Goal: Complete application form

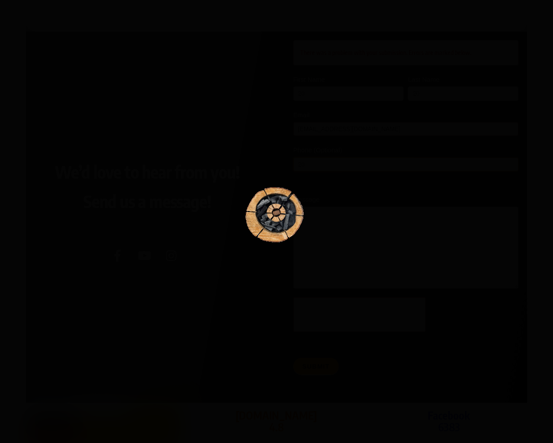
scroll to position [1333, 0]
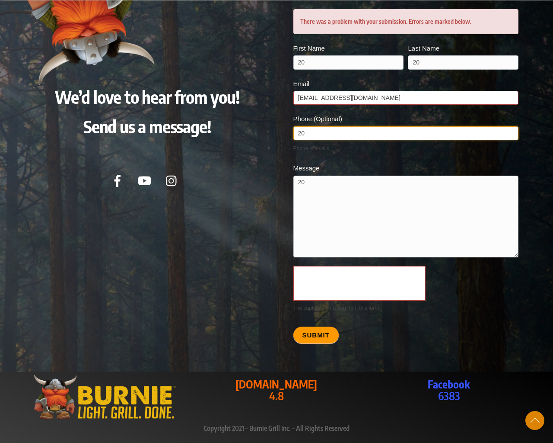
scroll to position [1294, 0]
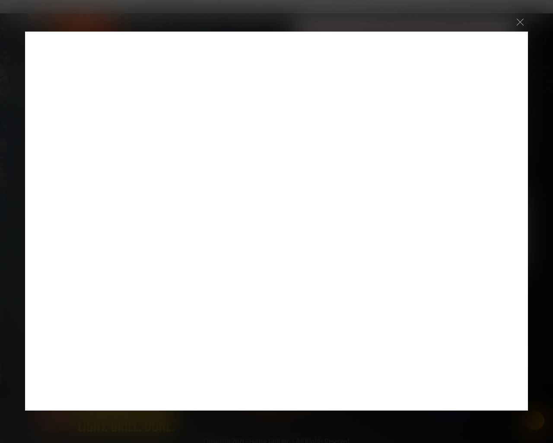
scroll to position [1576, 0]
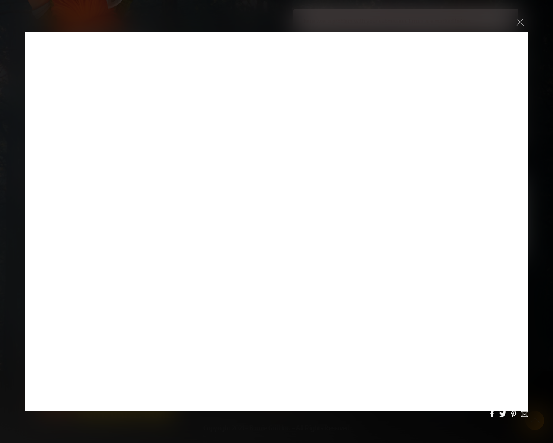
scroll to position [1547, 0]
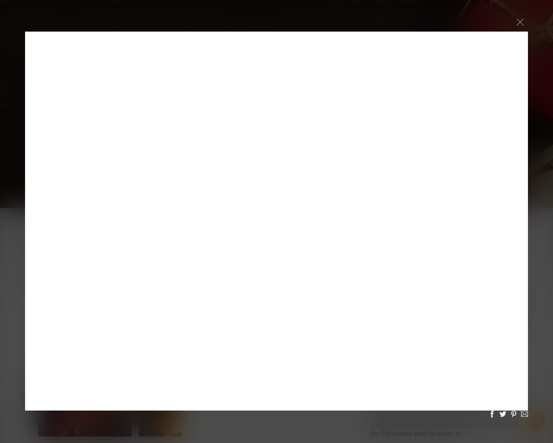
scroll to position [1576, 0]
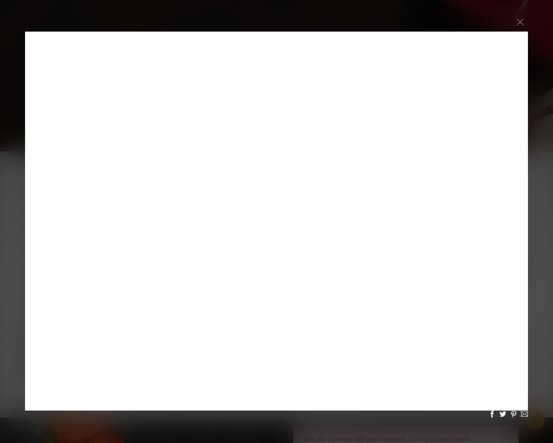
scroll to position [1576, 0]
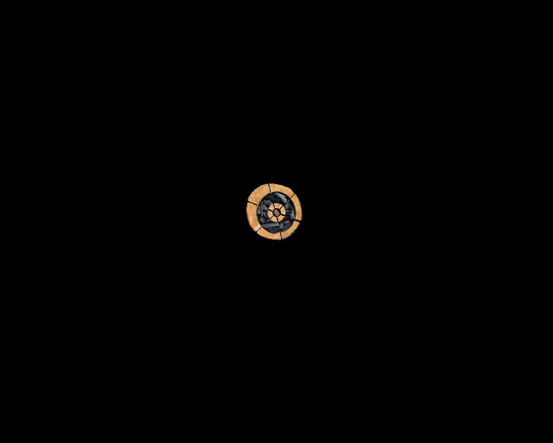
scroll to position [1692, 0]
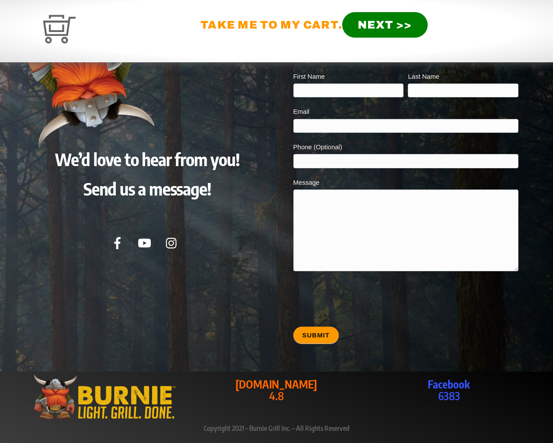
type input "20"
type input "[EMAIL_ADDRESS][DOMAIN_NAME]"
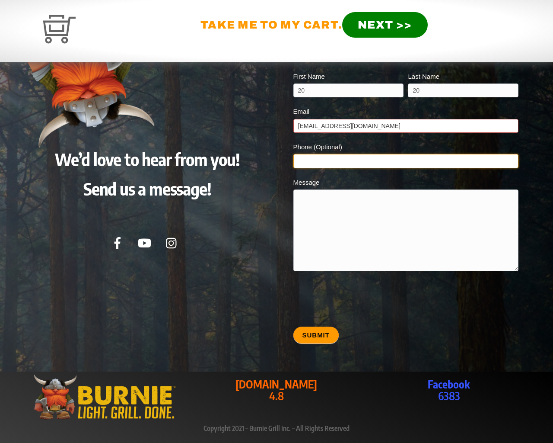
type input "20"
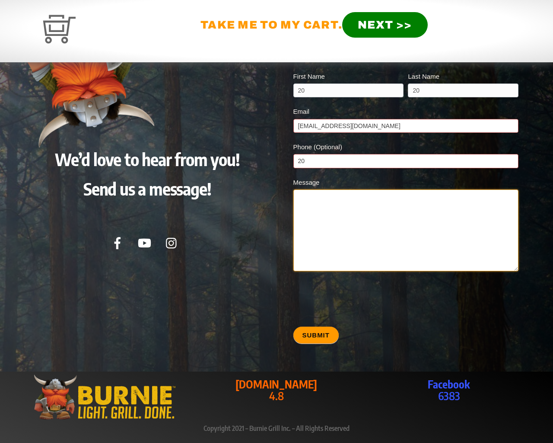
type textarea "20"
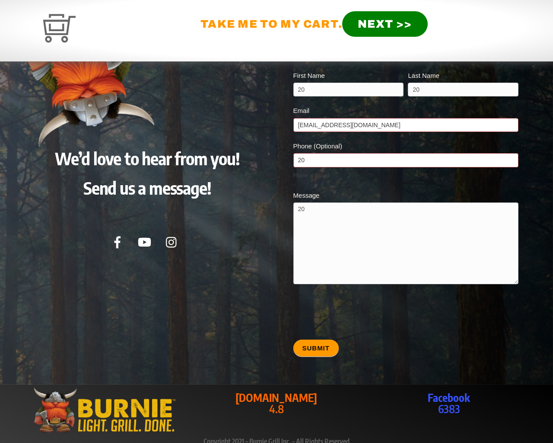
type input "20"
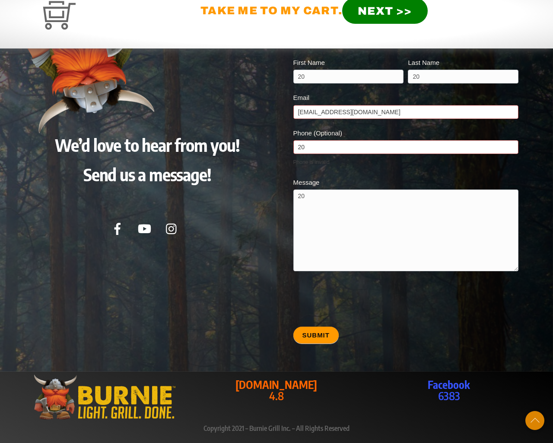
scroll to position [1667, 0]
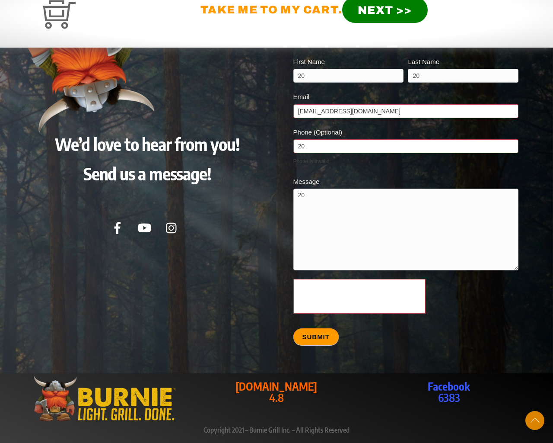
scroll to position [1670, 0]
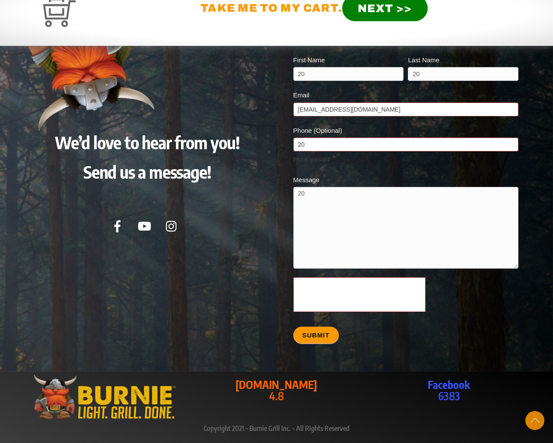
scroll to position [1663, 0]
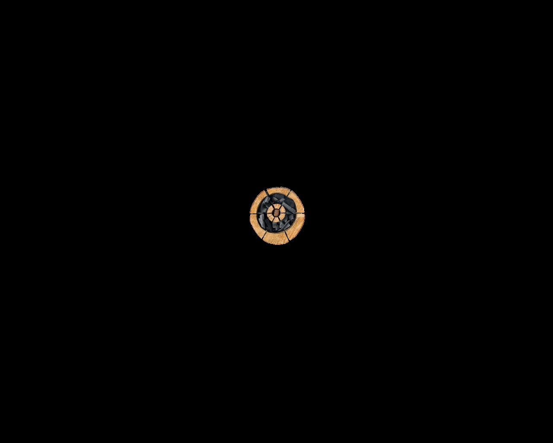
scroll to position [1754, 0]
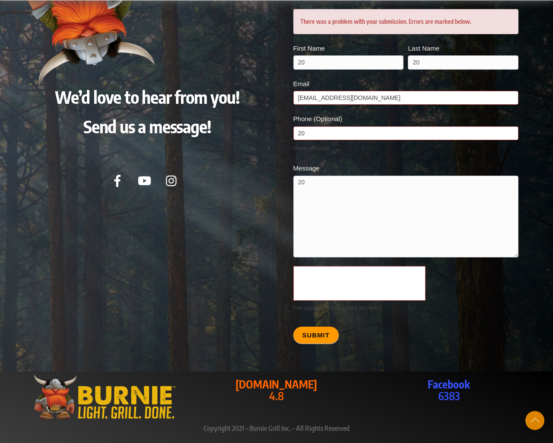
scroll to position [1715, 0]
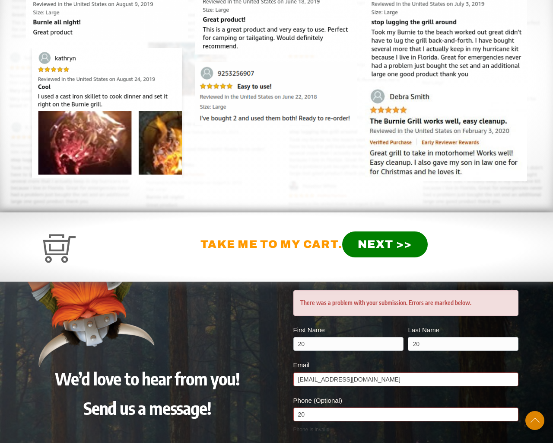
scroll to position [1997, 0]
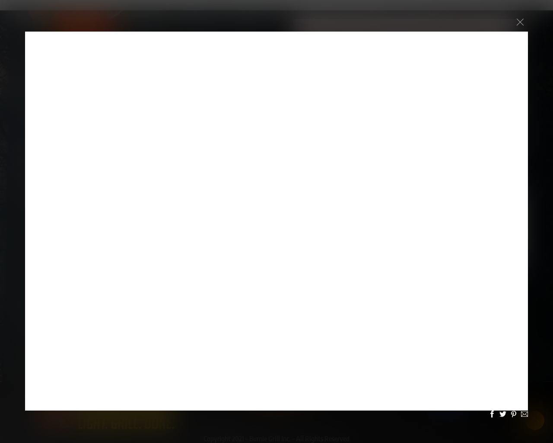
scroll to position [1997, 0]
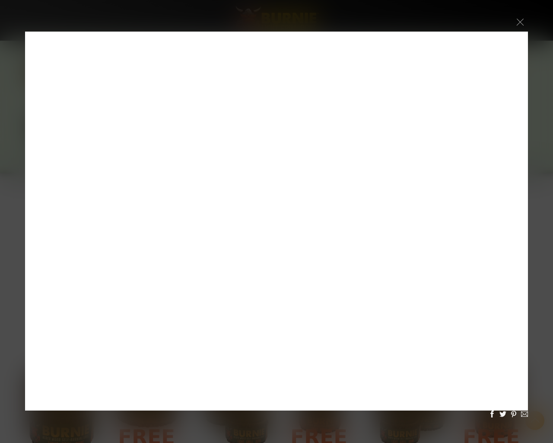
scroll to position [1997, 0]
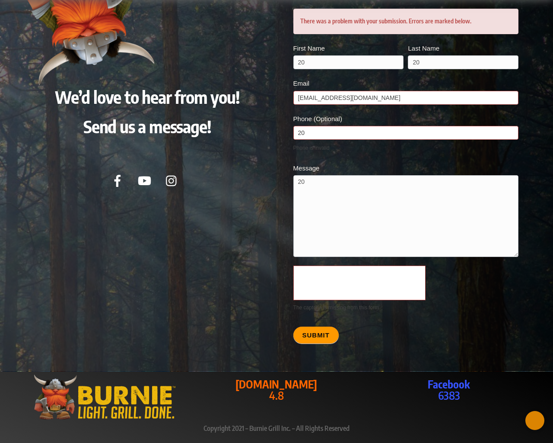
scroll to position [1988, 0]
